Goal: Information Seeking & Learning: Learn about a topic

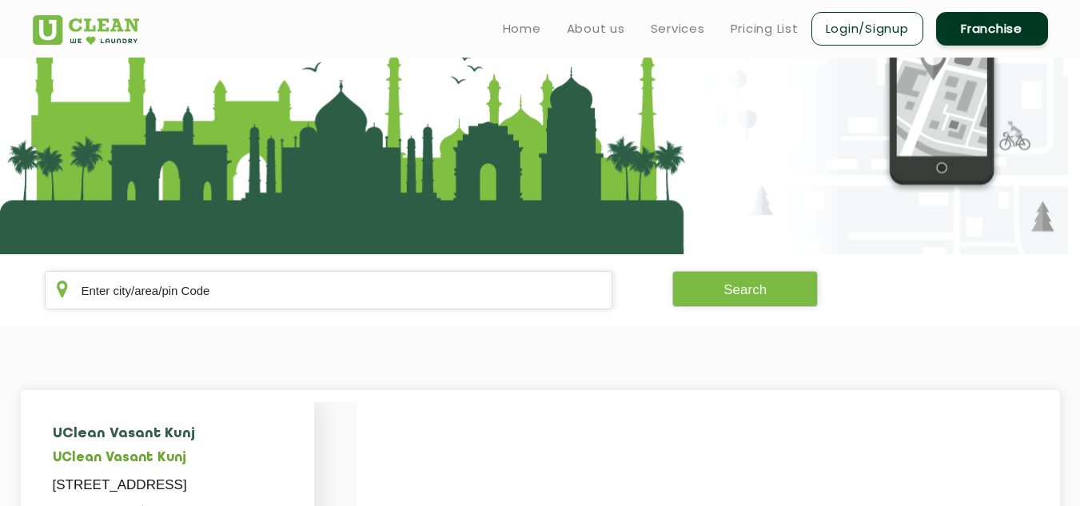
scroll to position [114, 0]
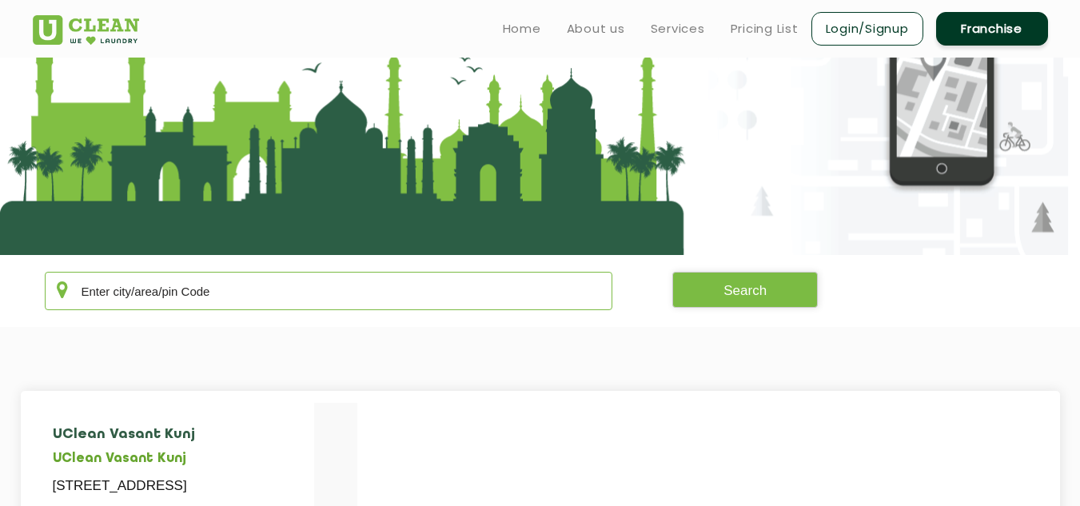
drag, startPoint x: 374, startPoint y: 289, endPoint x: 256, endPoint y: 300, distance: 118.8
click at [256, 300] on input "text" at bounding box center [329, 291] width 569 height 38
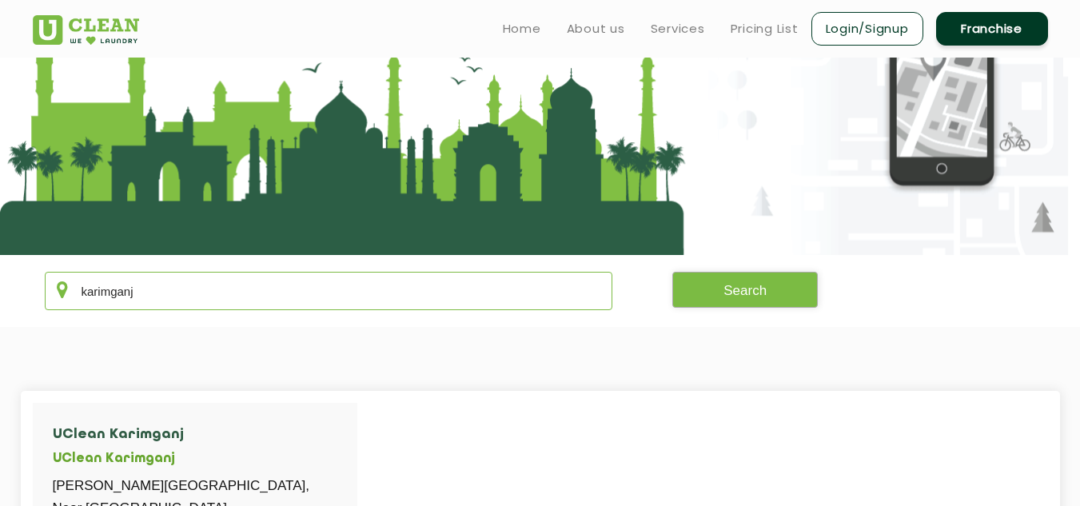
type input "karimganj"
click at [749, 305] on button "Search" at bounding box center [746, 290] width 146 height 36
click at [763, 18] on ul "Home About us Services Pricing List Login/Signup Franchise" at bounding box center [769, 29] width 558 height 38
click at [761, 31] on link "Pricing List" at bounding box center [765, 28] width 68 height 19
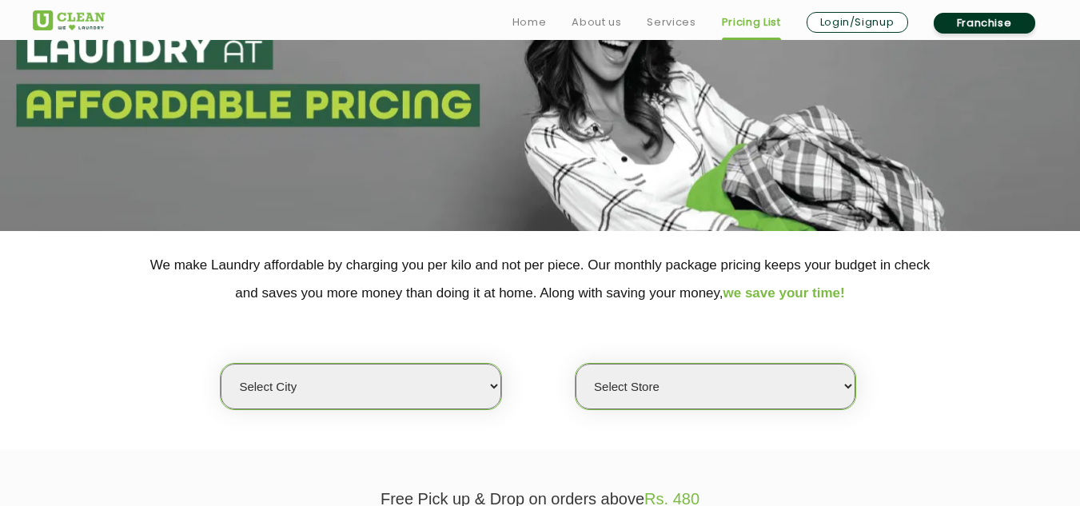
scroll to position [139, 0]
click at [499, 385] on select "Select city [GEOGRAPHIC_DATA] [GEOGRAPHIC_DATA] [GEOGRAPHIC_DATA] [GEOGRAPHIC_D…" at bounding box center [361, 386] width 280 height 46
select select "135"
click at [221, 363] on select "Select city [GEOGRAPHIC_DATA] [GEOGRAPHIC_DATA] [GEOGRAPHIC_DATA] [GEOGRAPHIC_D…" at bounding box center [361, 386] width 280 height 46
click at [687, 382] on select "Select Store UClean Karimganj" at bounding box center [716, 386] width 280 height 46
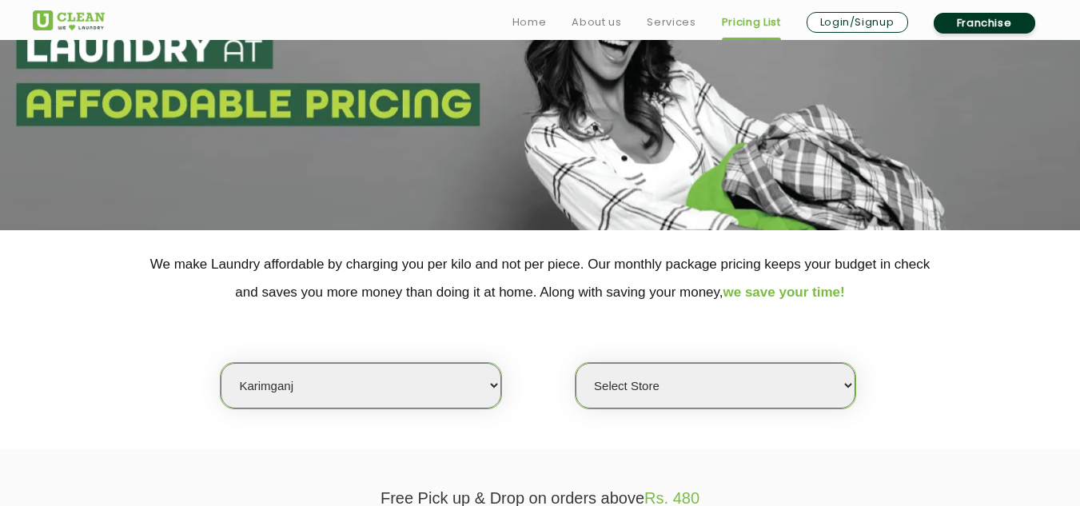
select select "384"
click at [576, 363] on select "Select Store UClean Karimganj" at bounding box center [716, 386] width 280 height 46
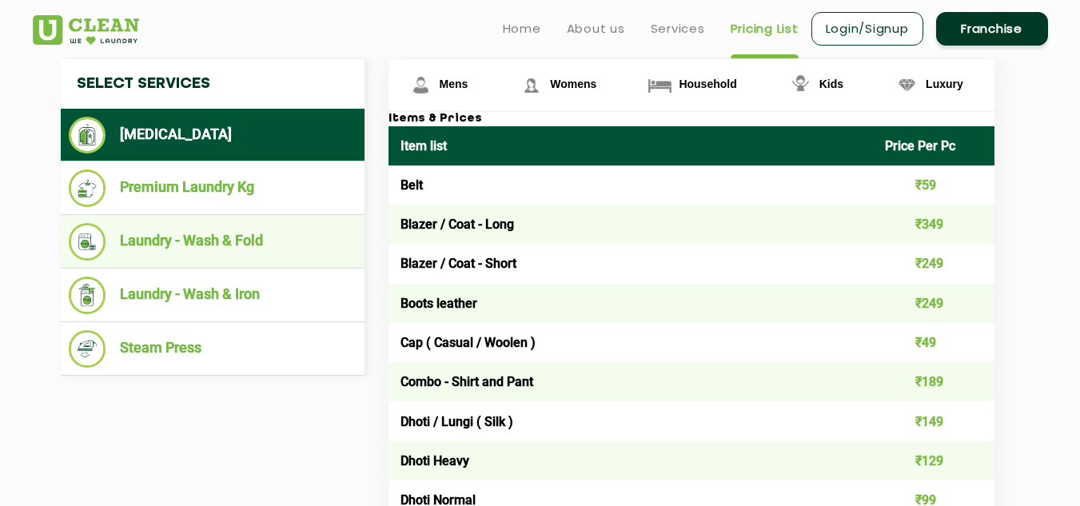
scroll to position [611, 0]
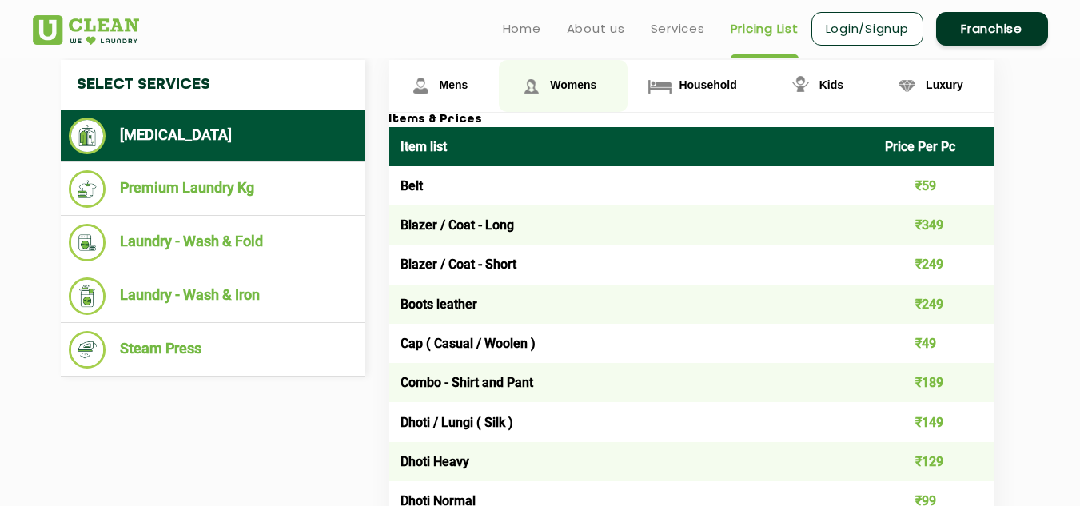
click at [582, 82] on span "Womens" at bounding box center [573, 84] width 46 height 13
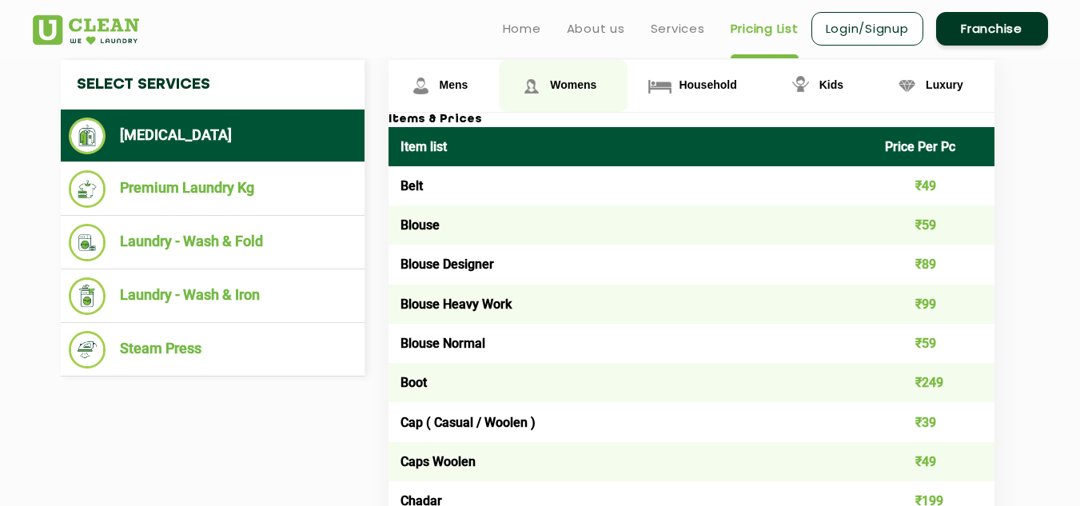
click at [582, 82] on span "Womens" at bounding box center [573, 84] width 46 height 13
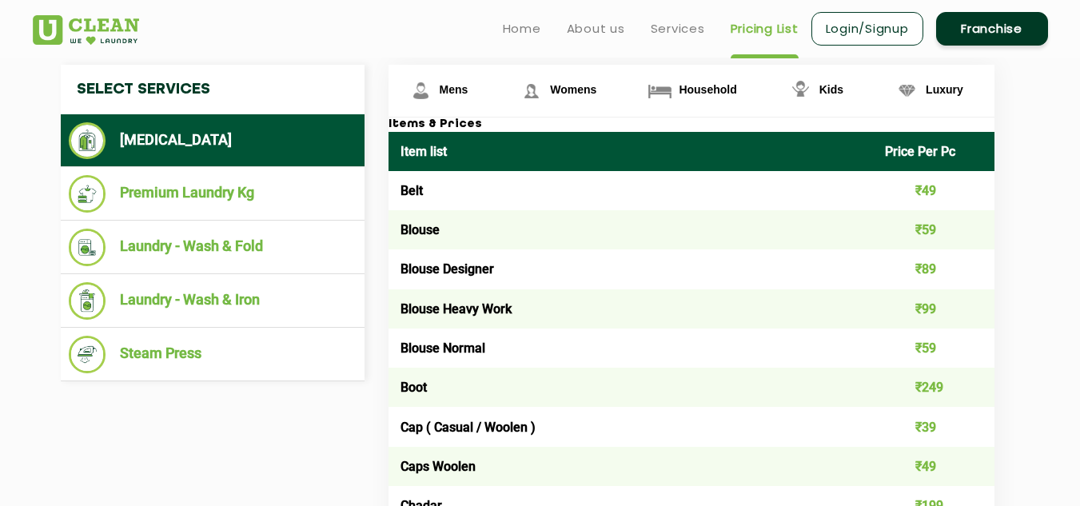
scroll to position [605, 0]
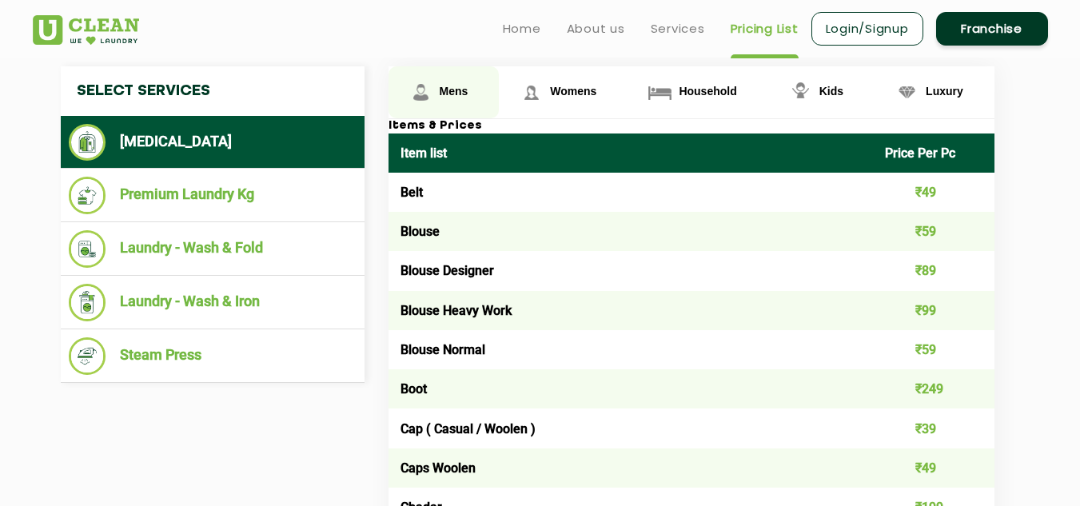
click at [455, 90] on span "Mens" at bounding box center [454, 91] width 29 height 13
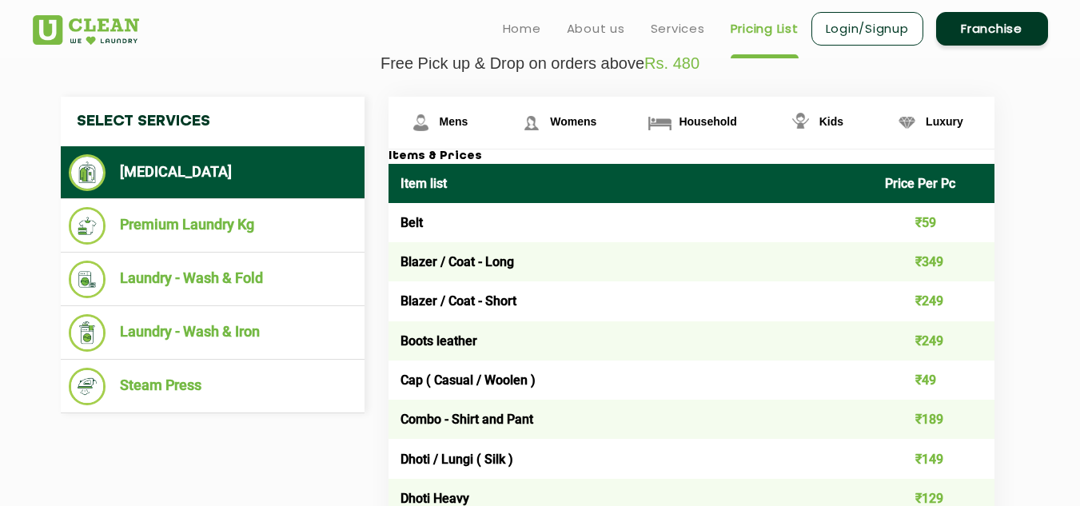
scroll to position [573, 0]
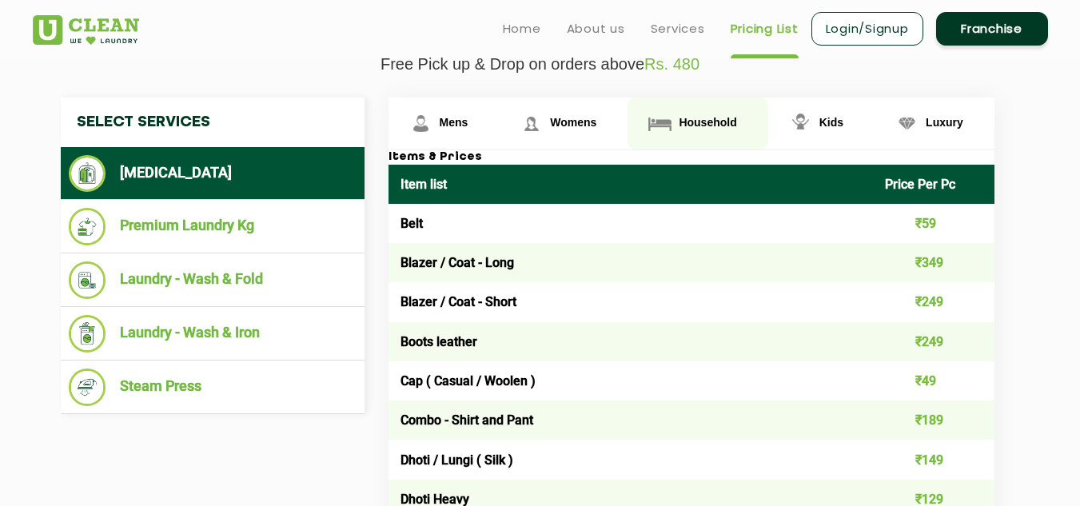
click at [686, 120] on span "Household" at bounding box center [708, 122] width 58 height 13
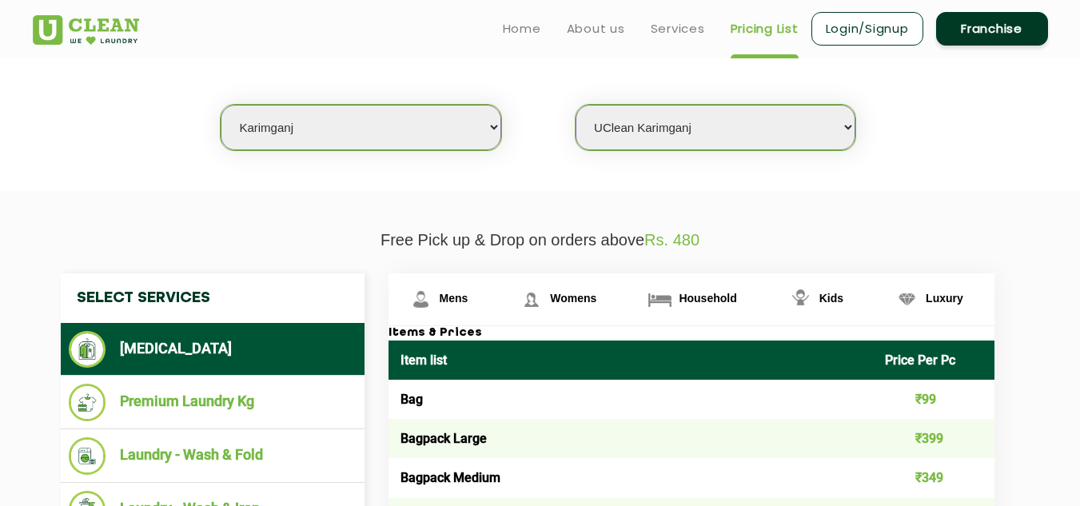
scroll to position [397, 0]
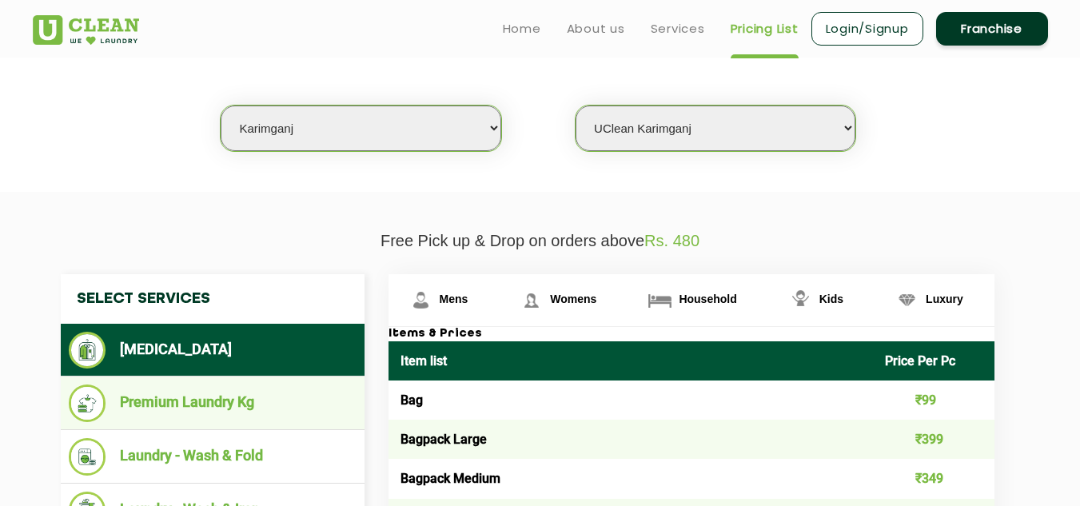
click at [188, 397] on li "Premium Laundry Kg" at bounding box center [213, 404] width 288 height 38
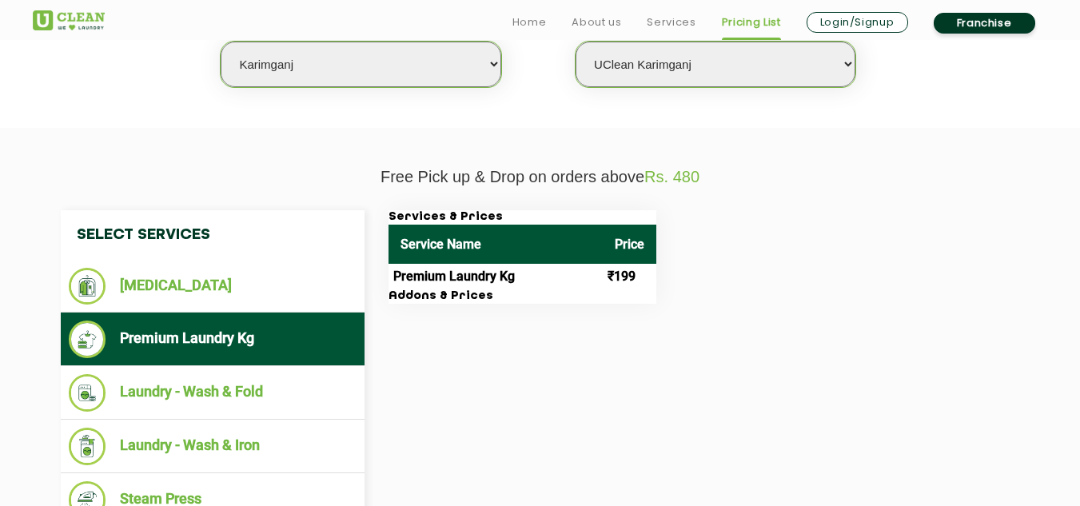
scroll to position [461, 0]
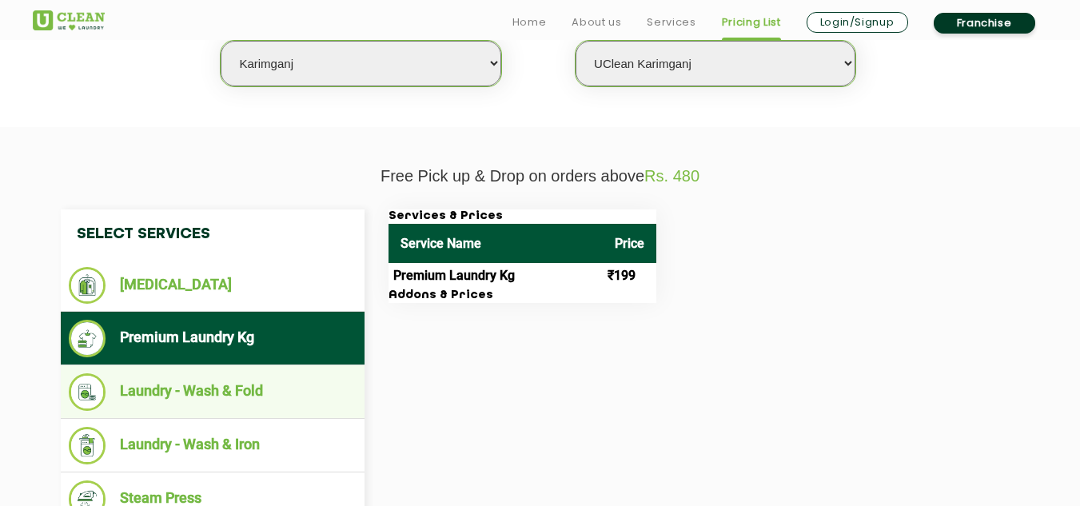
click at [209, 391] on li "Laundry - Wash & Fold" at bounding box center [213, 392] width 288 height 38
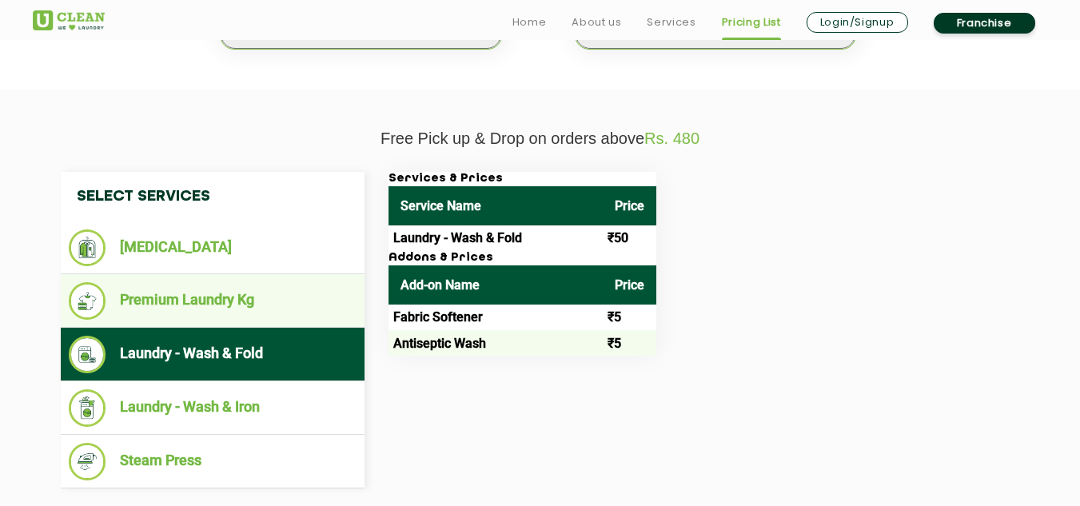
scroll to position [500, 0]
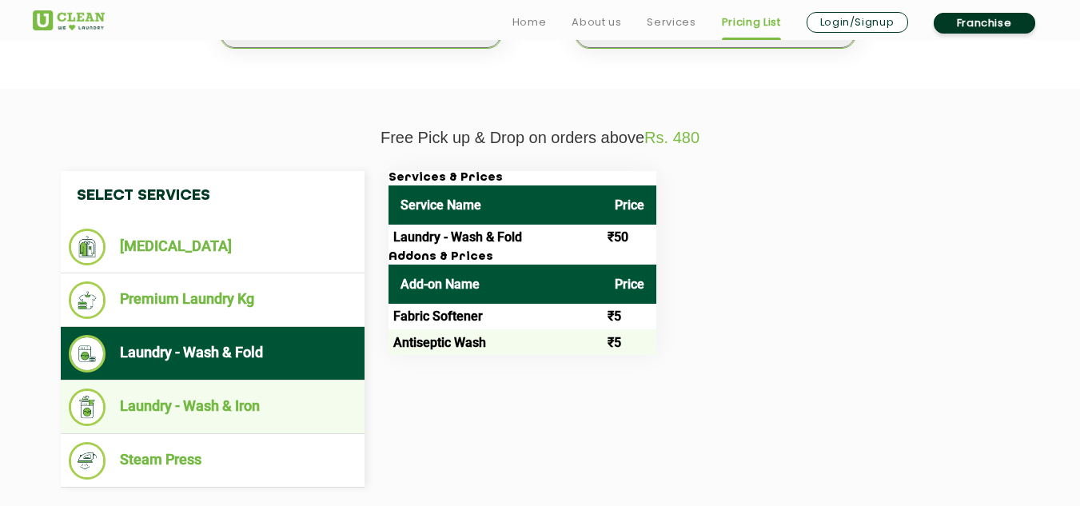
click at [208, 412] on li "Laundry - Wash & Iron" at bounding box center [213, 408] width 288 height 38
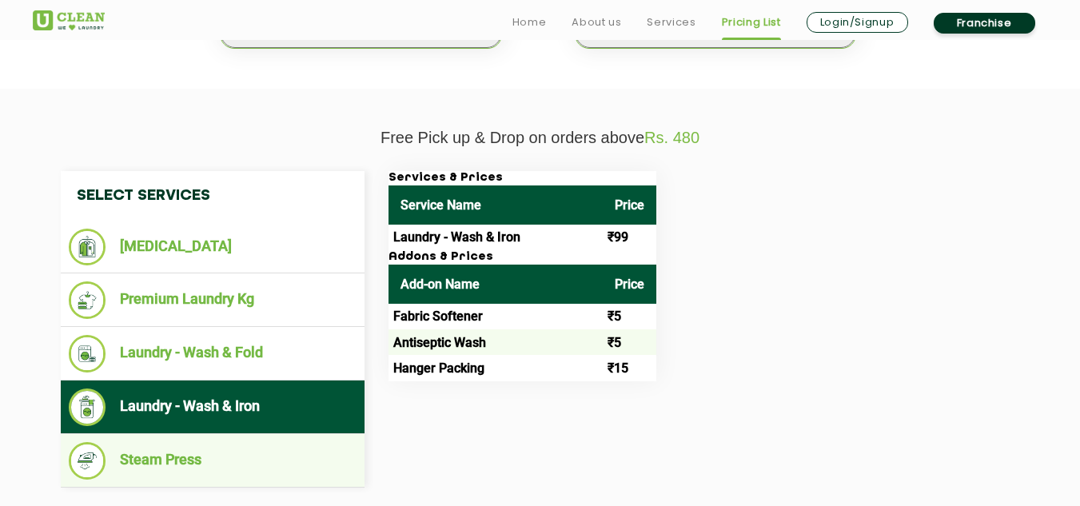
click at [194, 462] on li "Steam Press" at bounding box center [213, 461] width 288 height 38
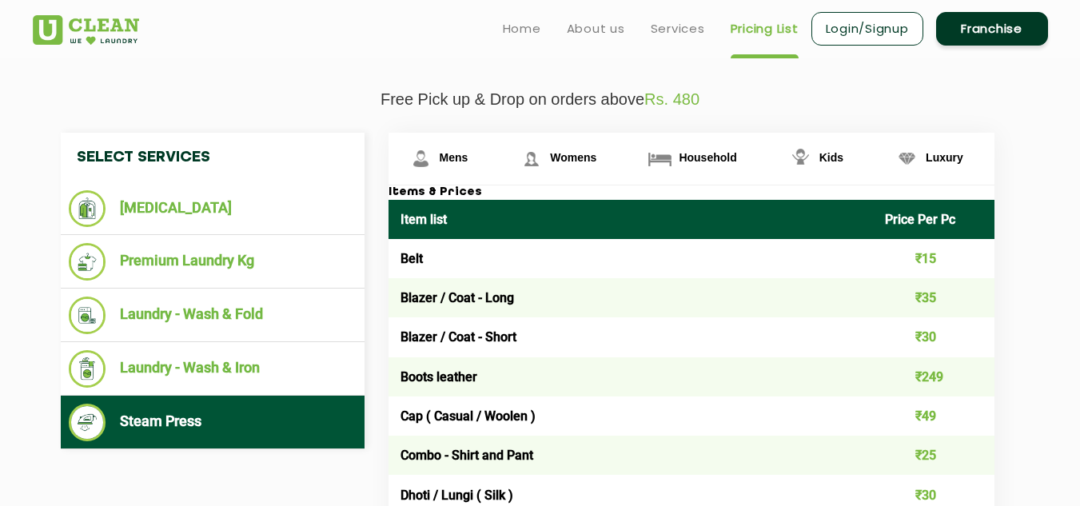
scroll to position [536, 0]
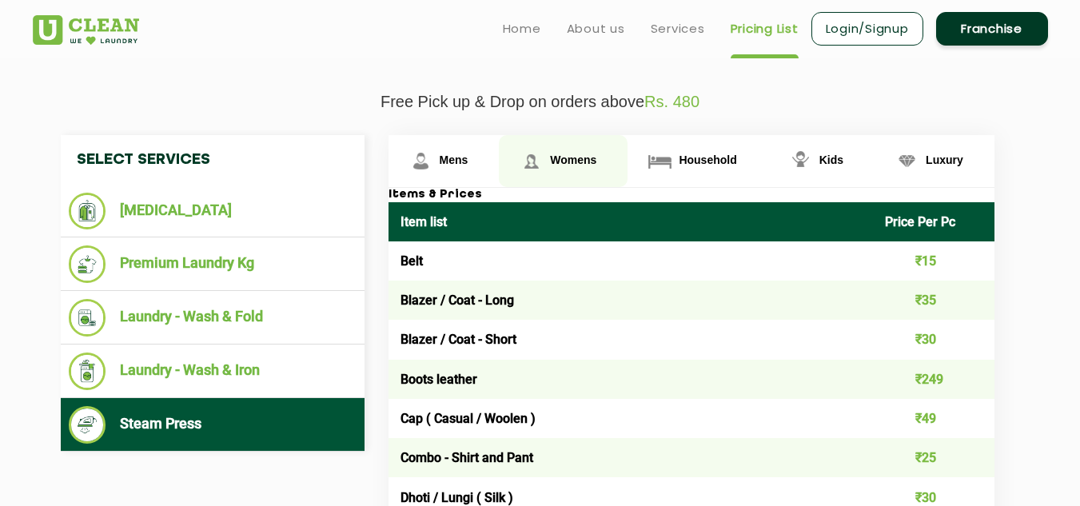
click at [575, 167] on link "Womens" at bounding box center [563, 161] width 129 height 52
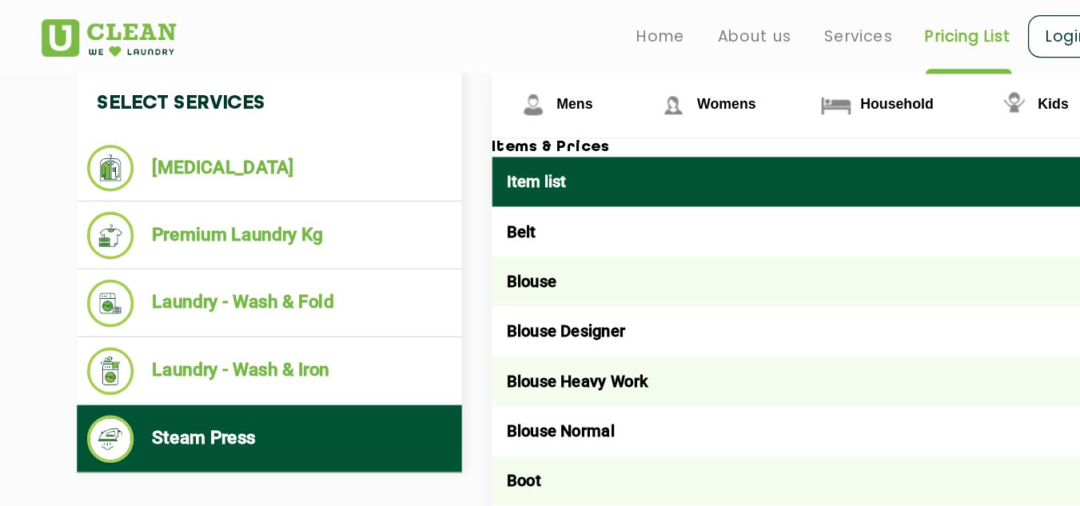
scroll to position [603, 0]
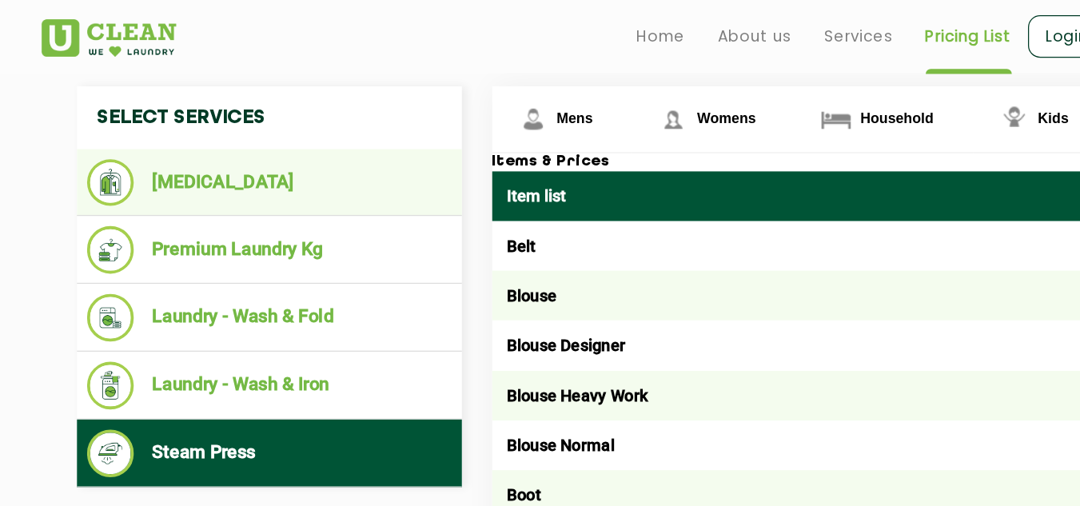
click at [152, 134] on li "[MEDICAL_DATA]" at bounding box center [213, 144] width 288 height 37
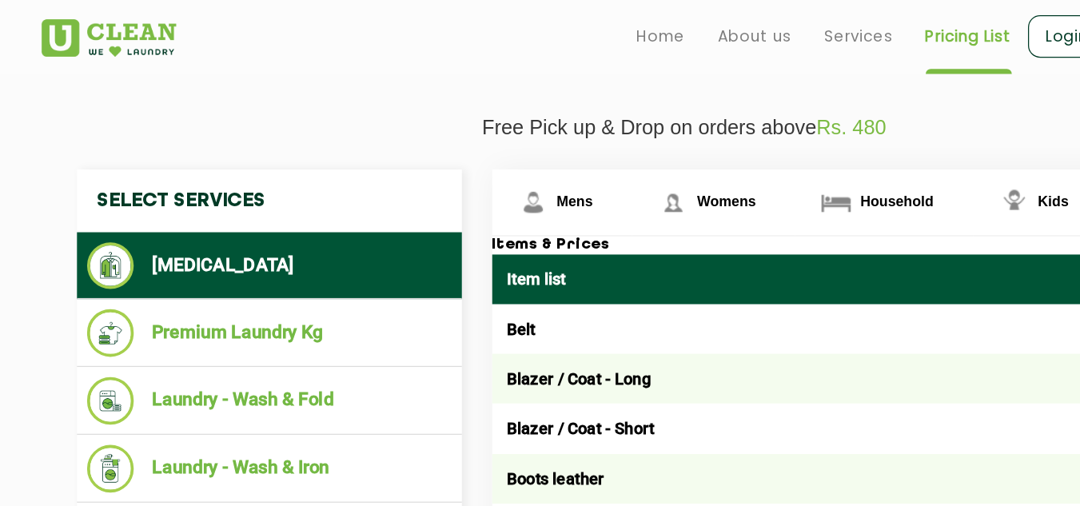
scroll to position [533, 0]
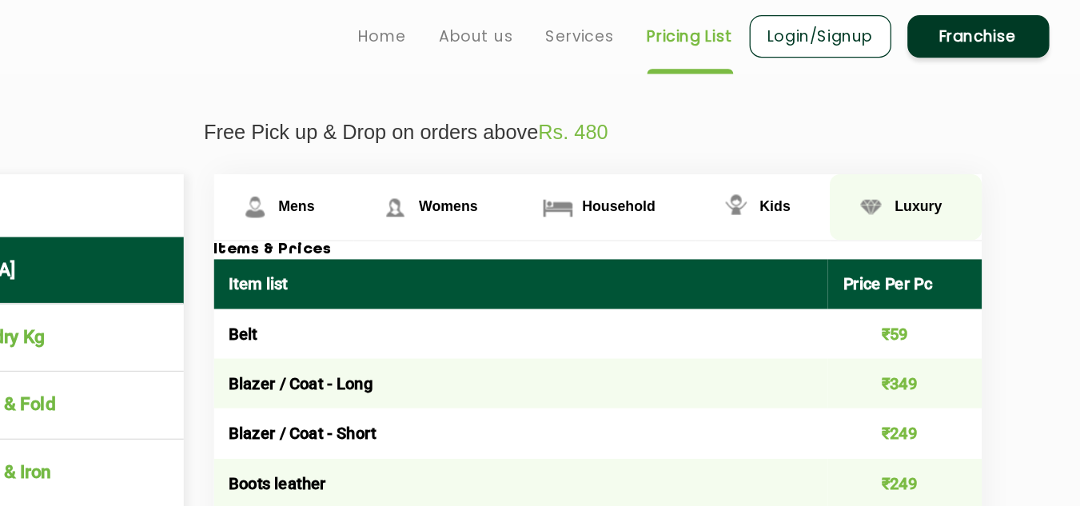
click at [931, 163] on span "Luxury" at bounding box center [945, 162] width 38 height 13
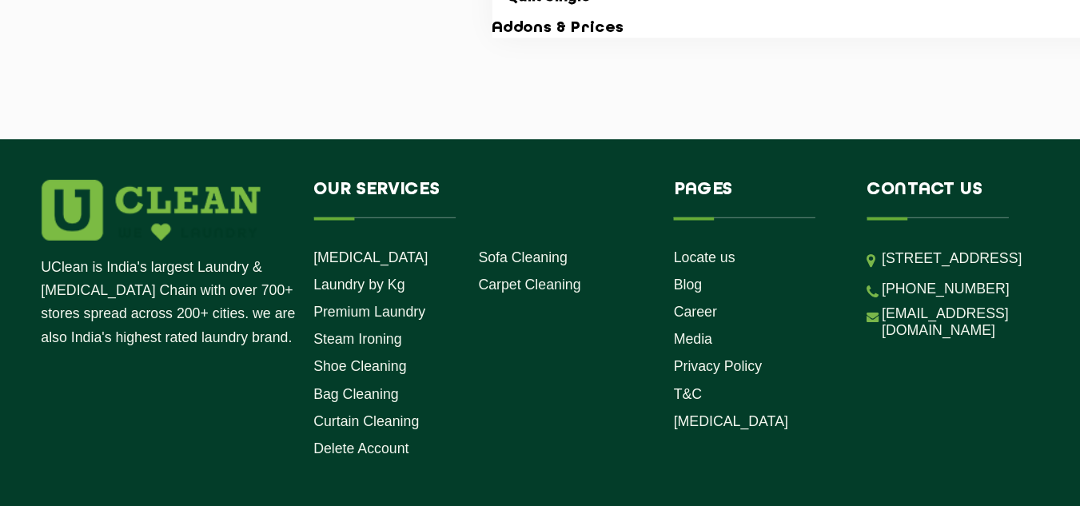
scroll to position [2953, 0]
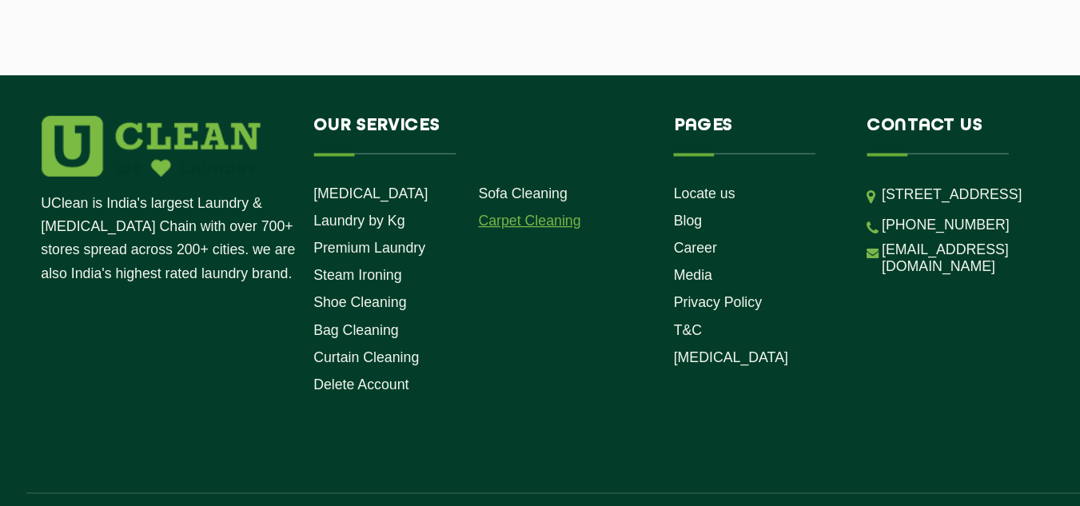
click at [421, 275] on link "Carpet Cleaning" at bounding box center [417, 280] width 81 height 13
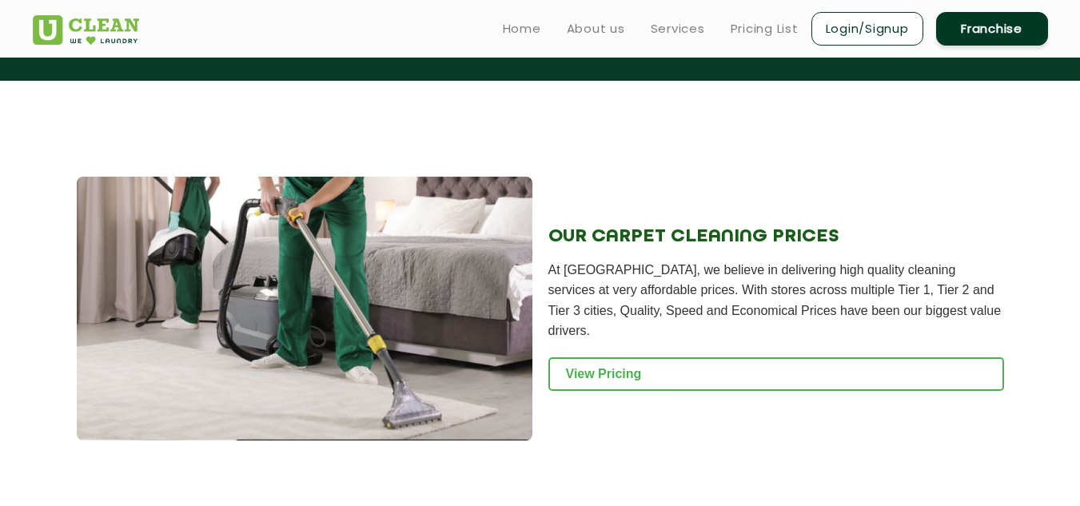
scroll to position [1532, 0]
